Goal: Understand process/instructions

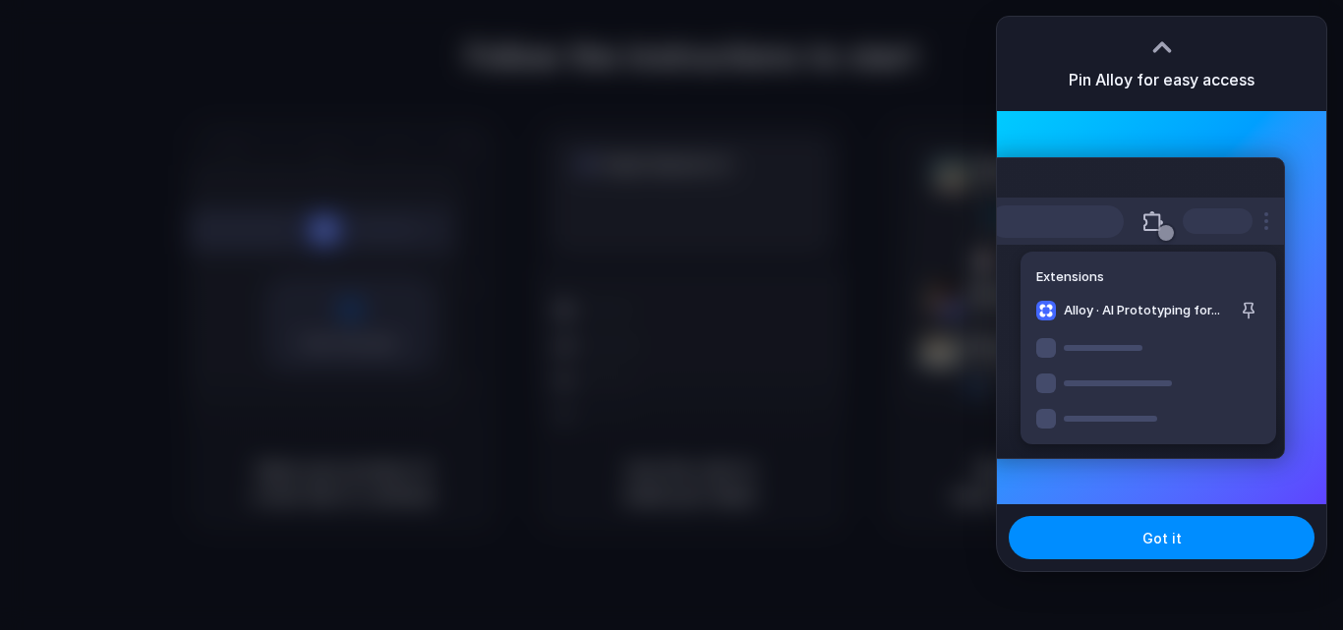
click at [1187, 394] on div "Extensions Alloy · AI Prototyping for..." at bounding box center [1136, 308] width 297 height 302
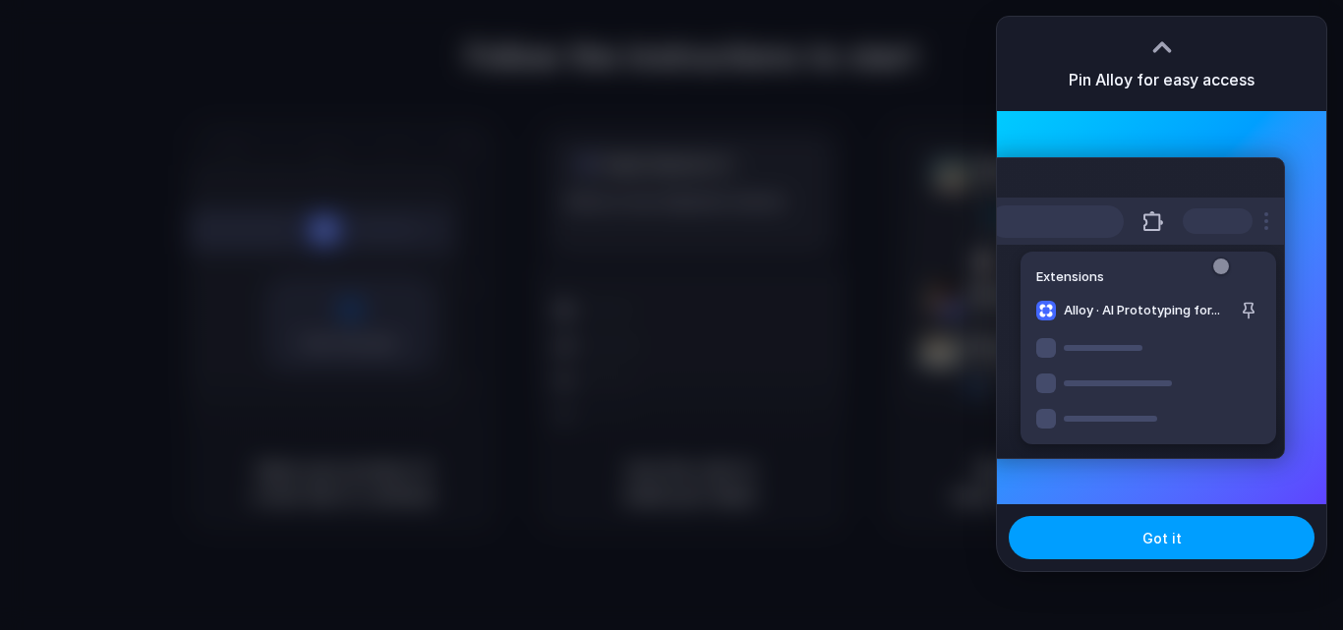
click at [1207, 534] on button "Got it" at bounding box center [1161, 537] width 306 height 43
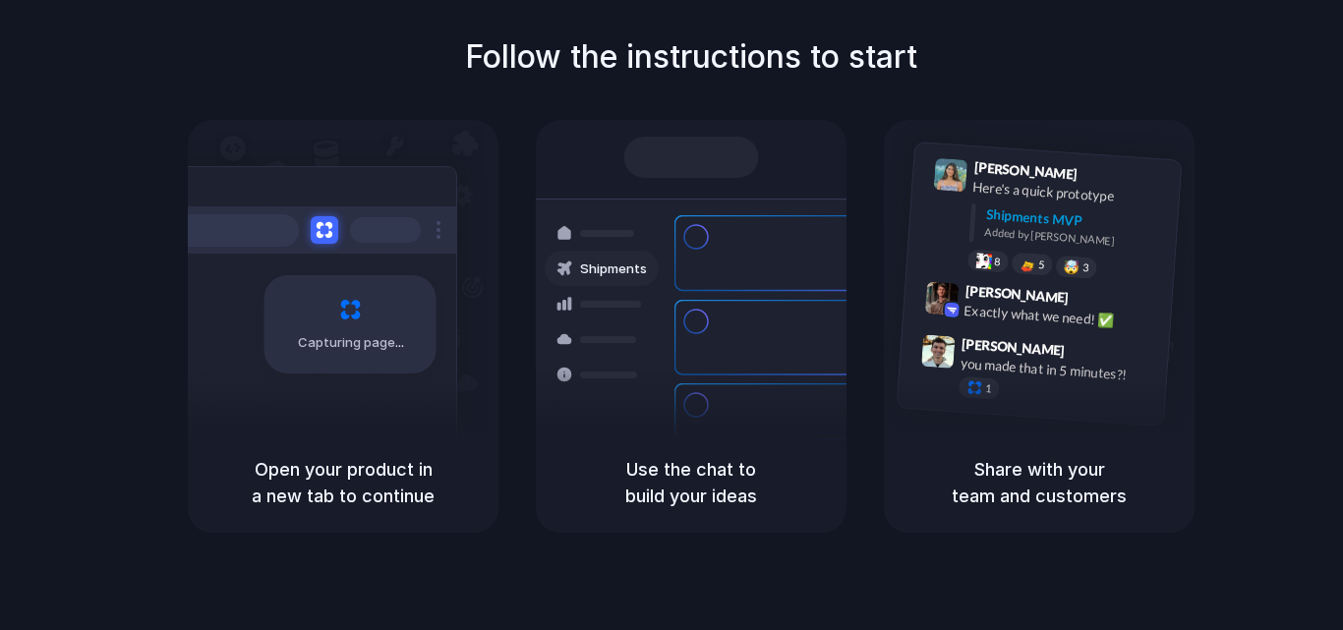
click at [348, 480] on h5 "Open your product in a new tab to continue" at bounding box center [342, 482] width 263 height 53
